Goal: Find specific page/section: Find specific page/section

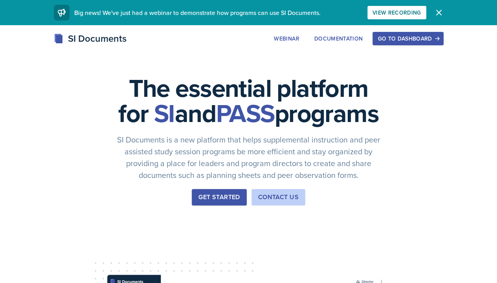
click at [439, 32] on button "Go to Dashboard" at bounding box center [408, 38] width 71 height 13
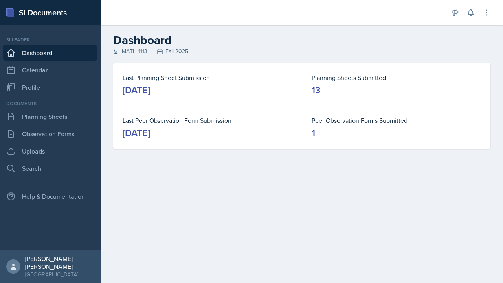
click at [418, 67] on div "Planning Sheets Submitted 13" at bounding box center [396, 84] width 188 height 42
click at [469, 12] on icon at bounding box center [471, 13] width 8 height 8
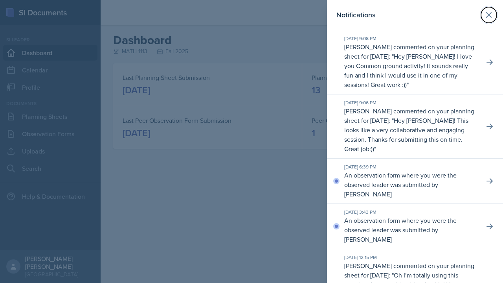
click at [486, 16] on icon at bounding box center [488, 14] width 9 height 9
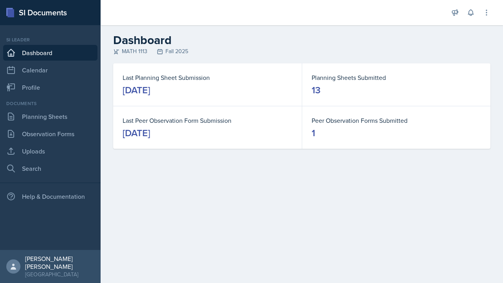
click at [58, 116] on link "Planning Sheets" at bounding box center [50, 116] width 94 height 16
